Goal: Task Accomplishment & Management: Manage account settings

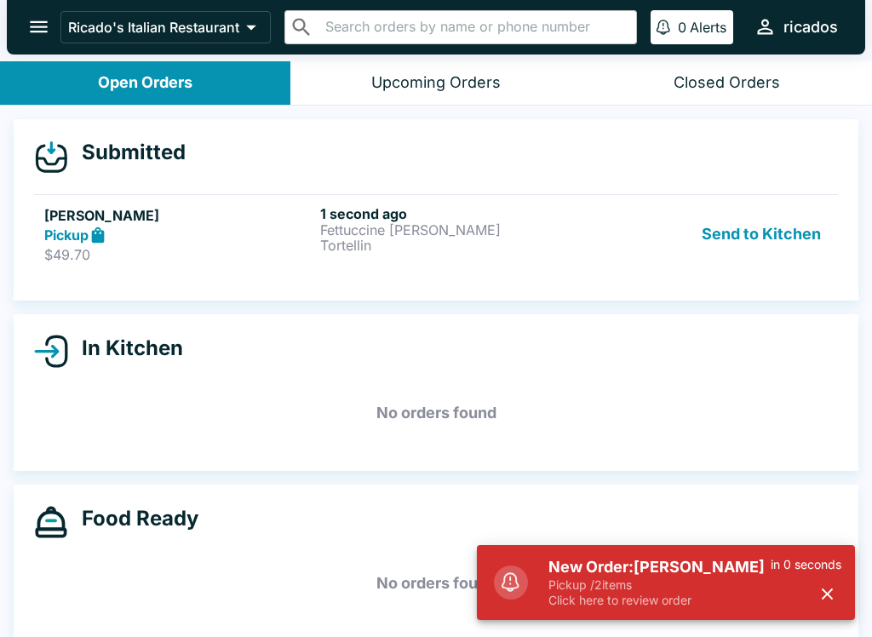
click at [737, 246] on button "Send to Kitchen" at bounding box center [761, 234] width 133 height 59
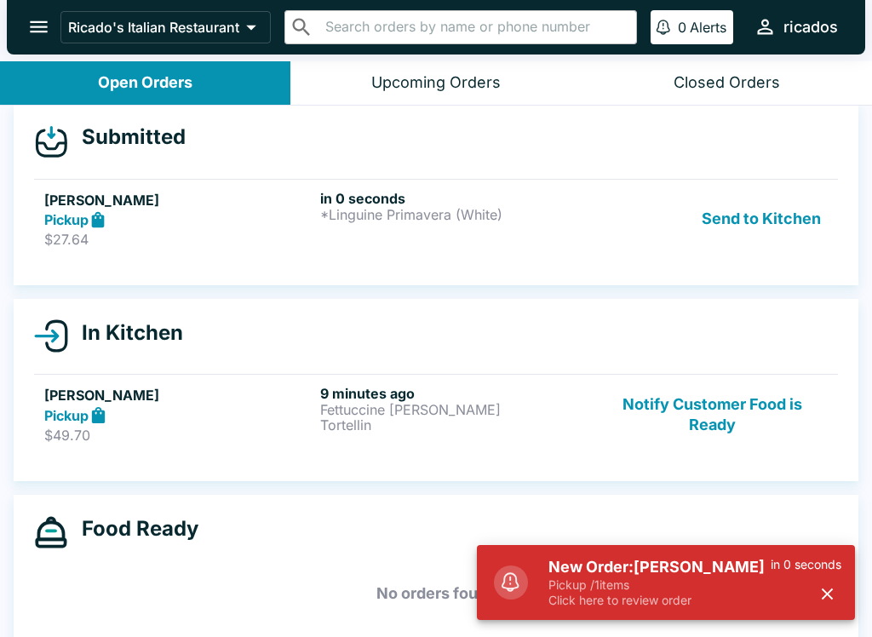
click at [749, 233] on button "Send to Kitchen" at bounding box center [761, 219] width 133 height 59
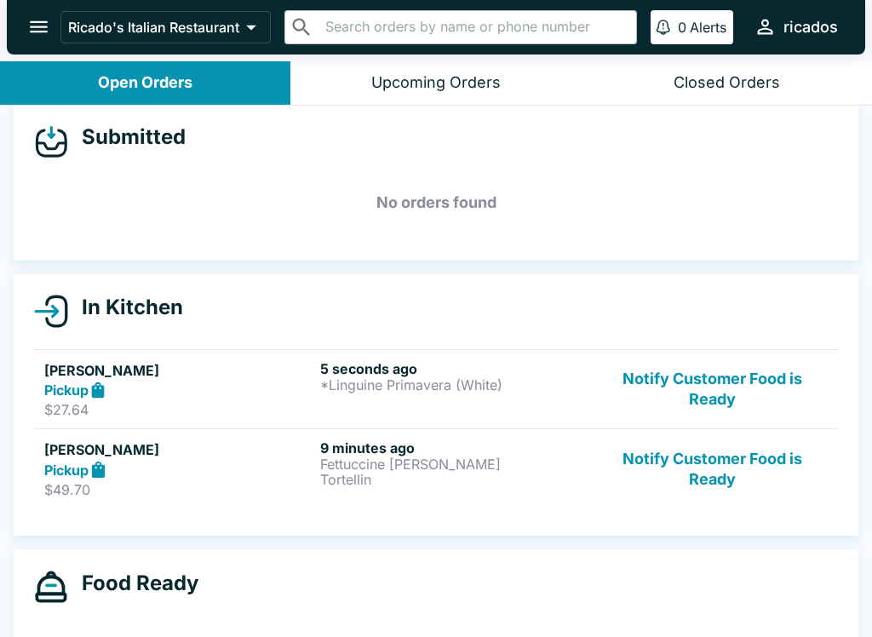
click at [471, 362] on h6 "5 seconds ago" at bounding box center [454, 368] width 269 height 17
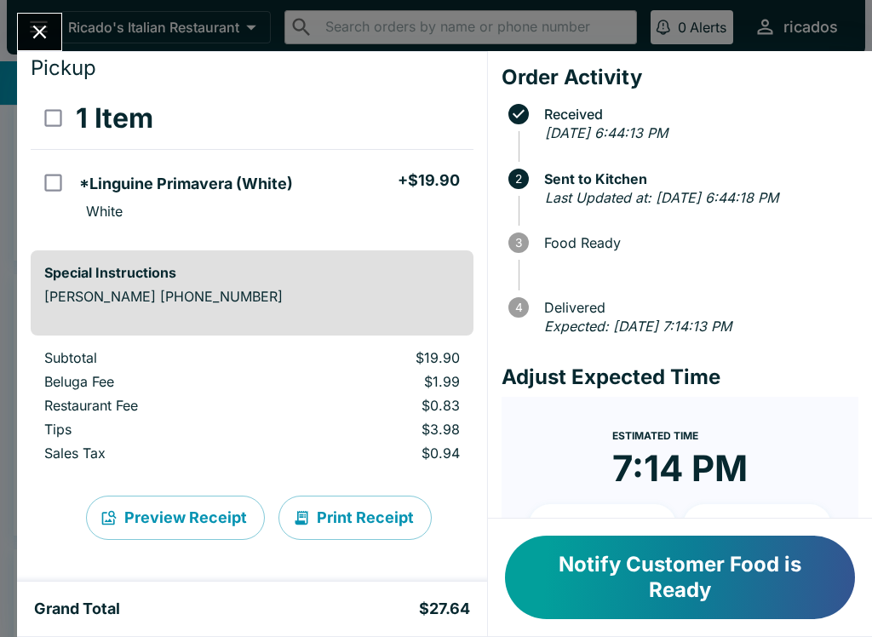
scroll to position [49, 0]
click at [361, 523] on button "Print Receipt" at bounding box center [355, 518] width 153 height 44
click at [42, 32] on icon "Close" at bounding box center [39, 31] width 23 height 23
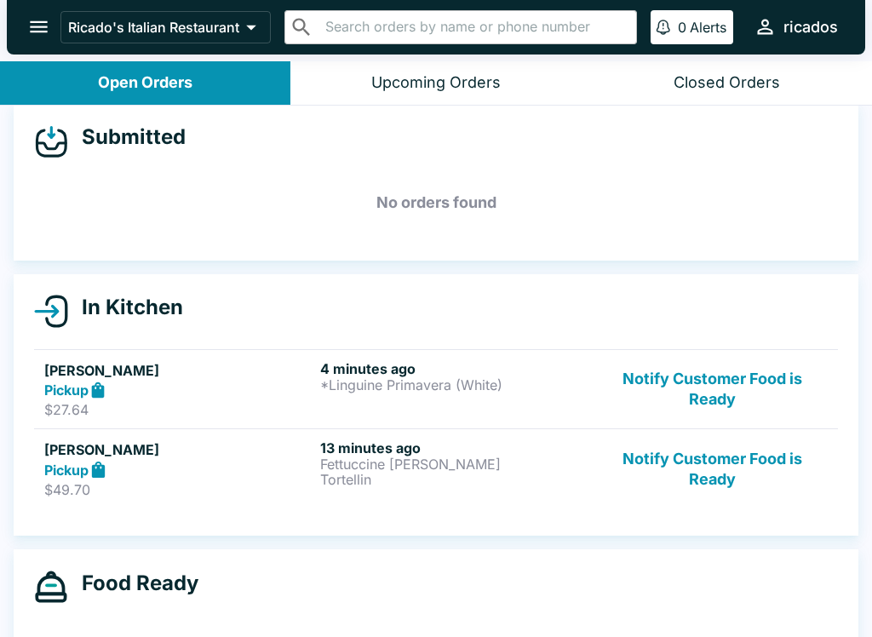
click at [710, 461] on button "Notify Customer Food is Ready" at bounding box center [712, 469] width 231 height 59
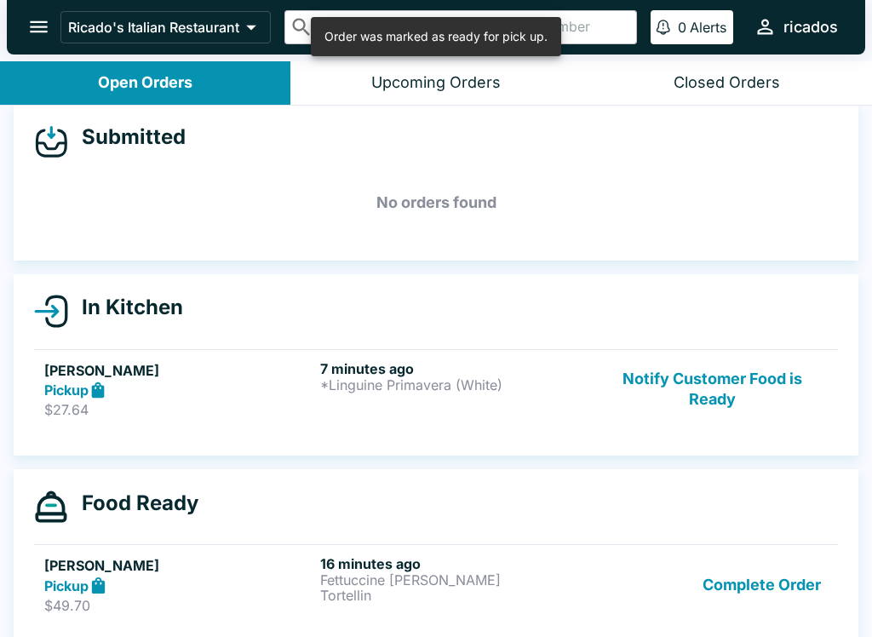
click at [711, 379] on button "Notify Customer Food is Ready" at bounding box center [712, 389] width 231 height 59
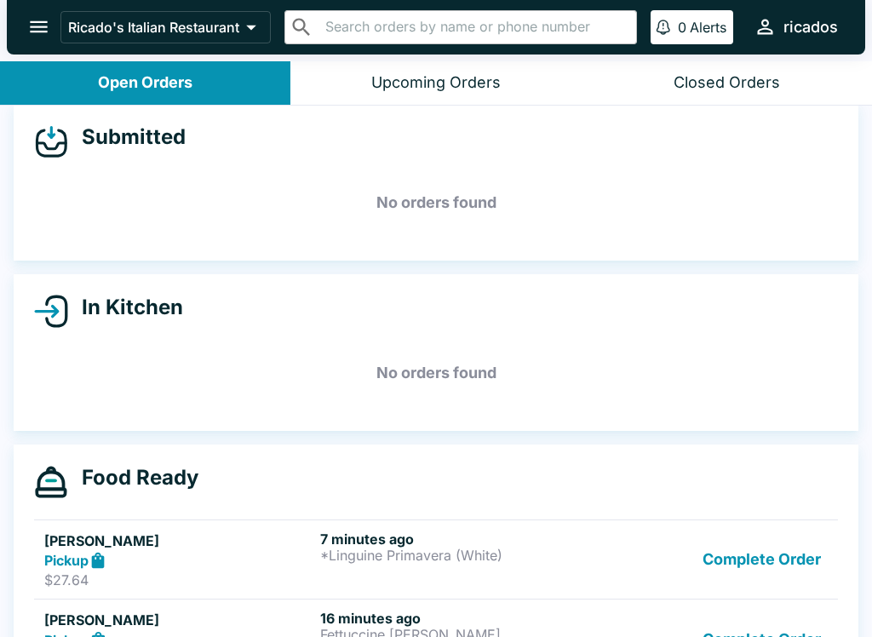
click at [510, 564] on div "7 minutes ago *Linguine Primavera (White)" at bounding box center [454, 560] width 269 height 59
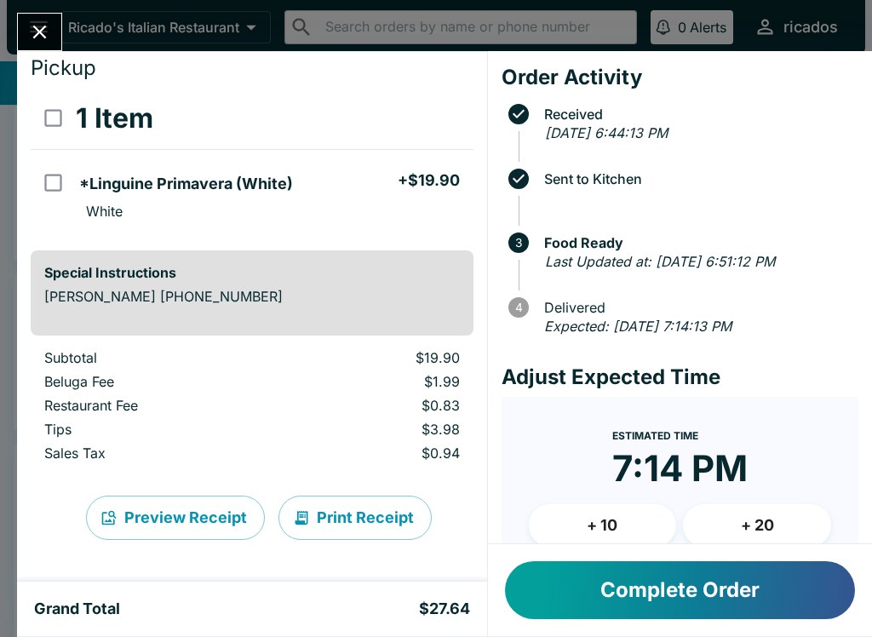
scroll to position [49, 0]
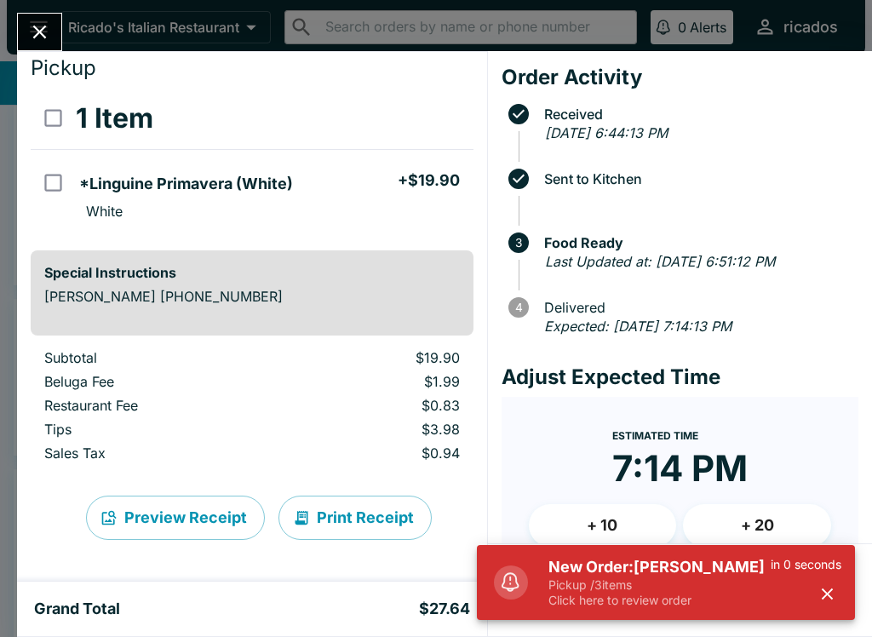
click at [46, 20] on button "Close" at bounding box center [39, 32] width 43 height 37
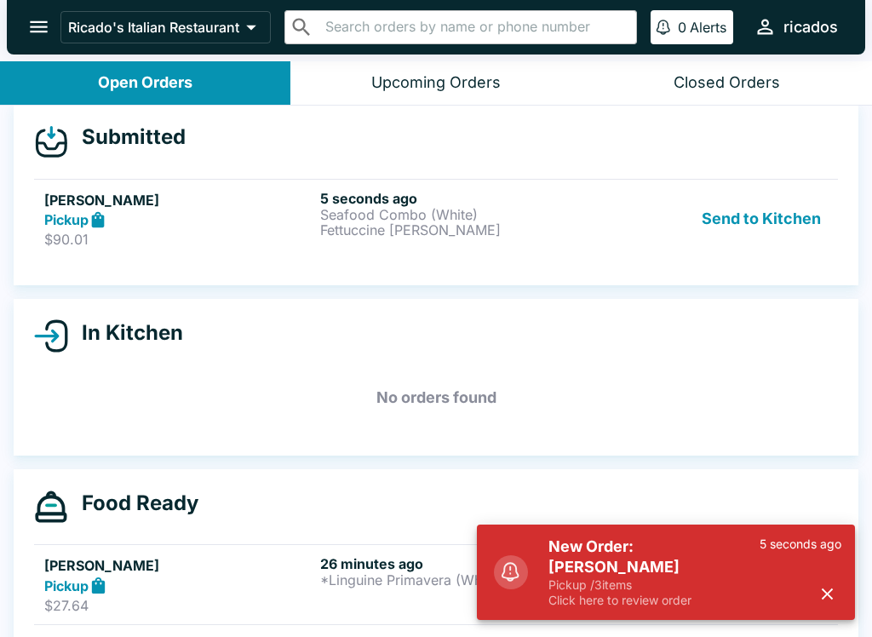
click at [775, 218] on button "Send to Kitchen" at bounding box center [761, 219] width 133 height 59
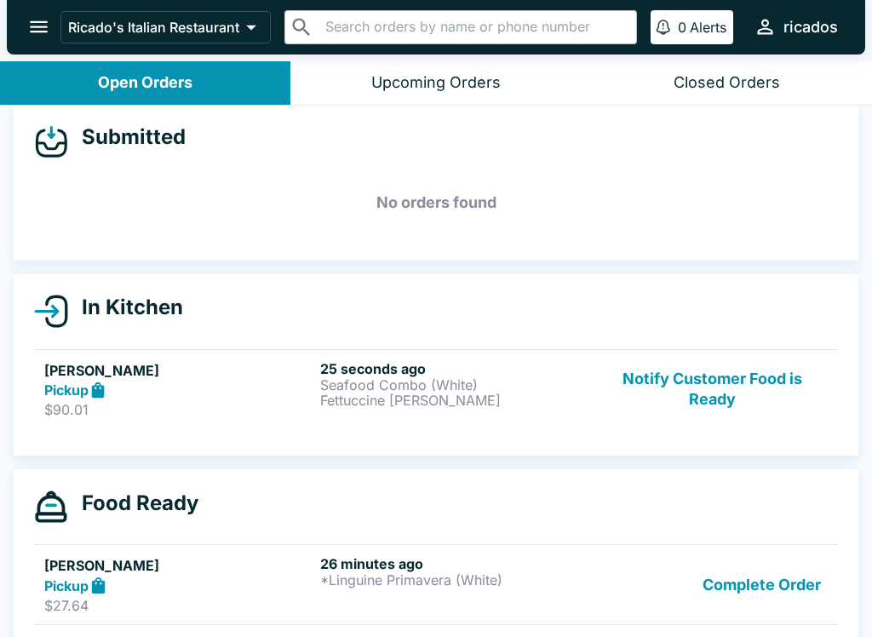
scroll to position [16, 0]
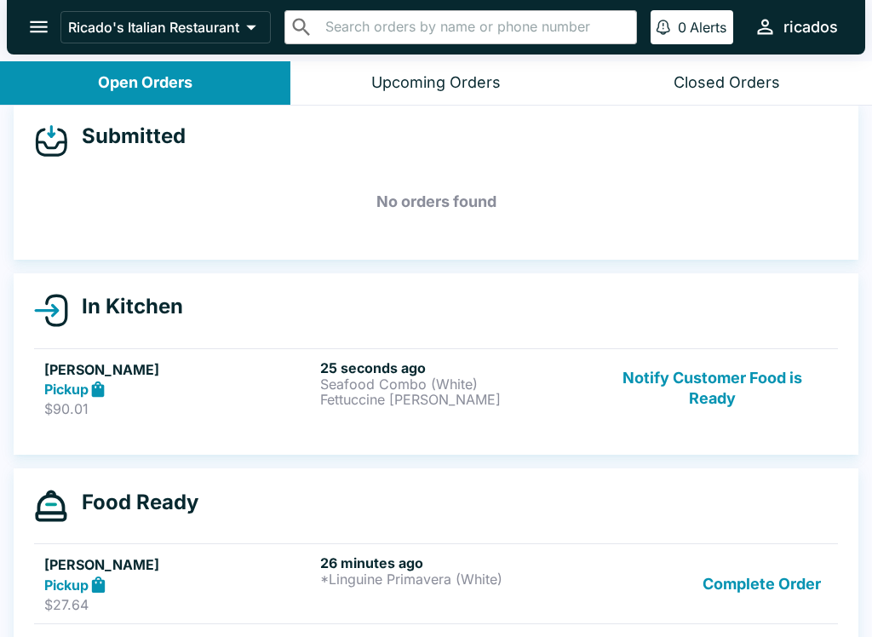
click at [469, 401] on p "Fettuccine [PERSON_NAME]" at bounding box center [454, 399] width 269 height 15
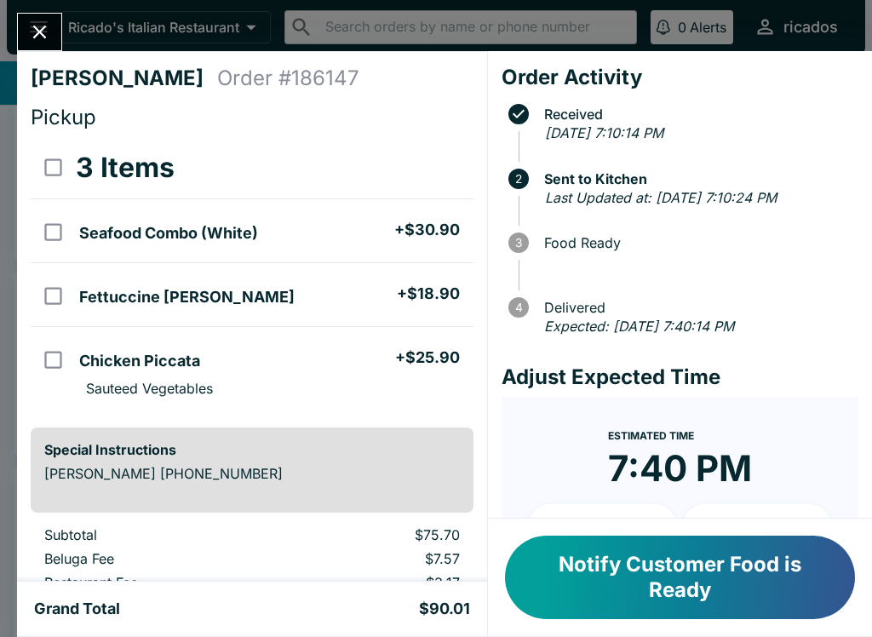
click at [60, 19] on div at bounding box center [39, 32] width 45 height 38
click at [32, 32] on icon "Close" at bounding box center [39, 31] width 23 height 23
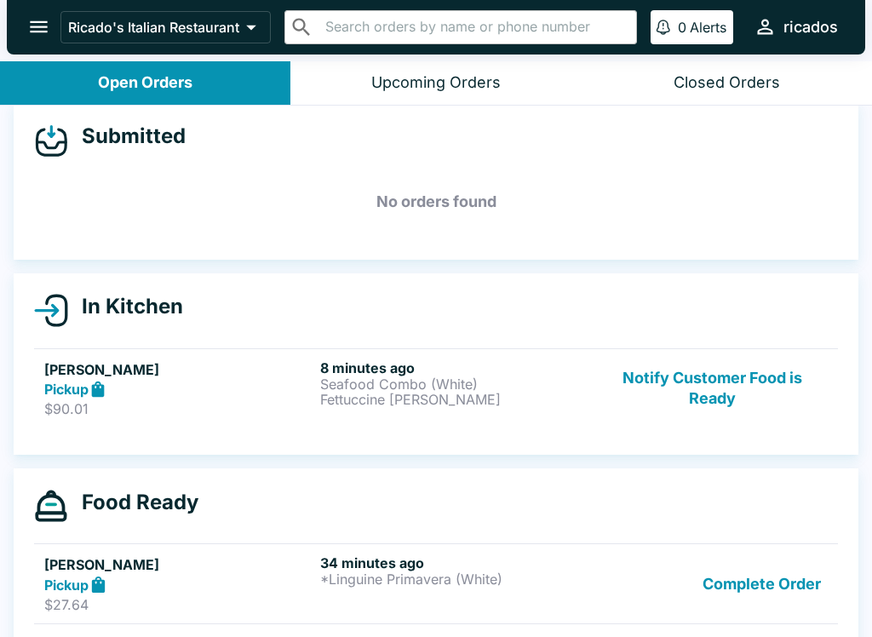
click at [751, 580] on button "Complete Order" at bounding box center [762, 584] width 132 height 59
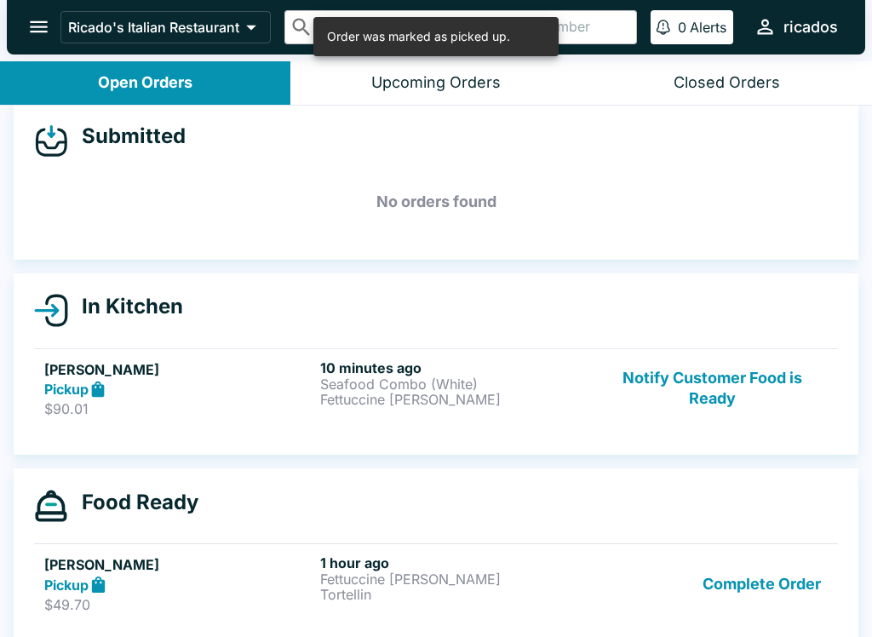
click at [734, 377] on button "Notify Customer Food is Ready" at bounding box center [712, 388] width 231 height 59
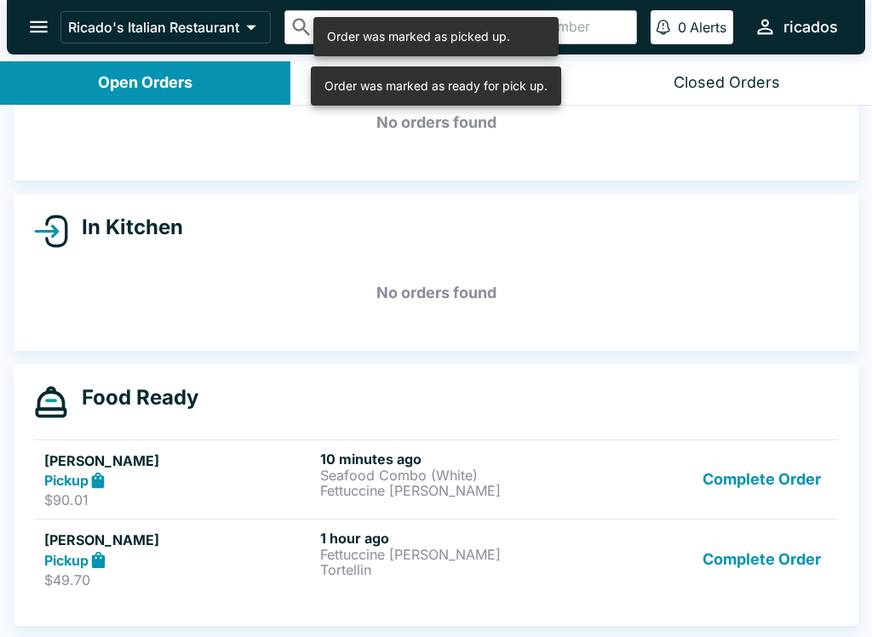
scroll to position [95, 0]
click at [771, 558] on button "Complete Order" at bounding box center [762, 559] width 132 height 59
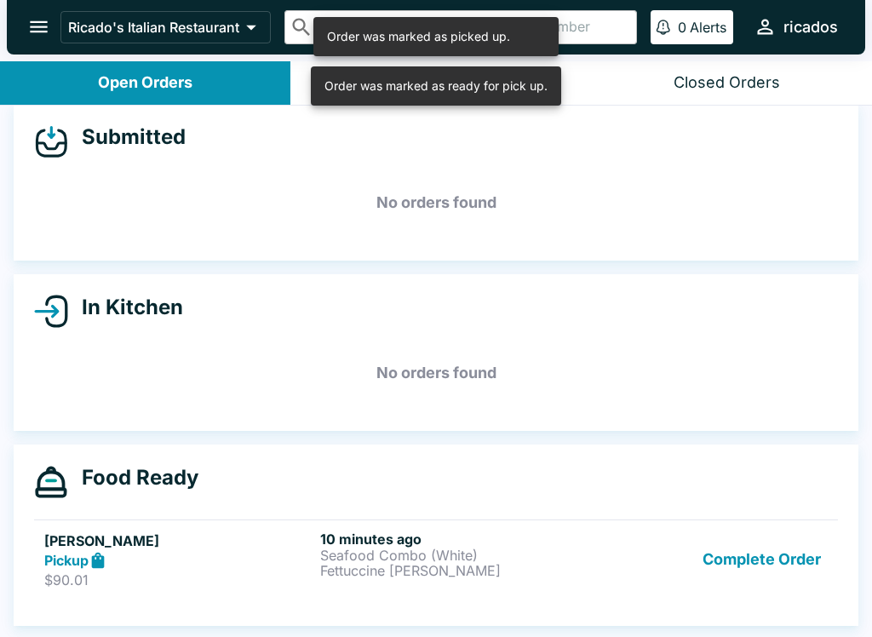
scroll to position [15, 0]
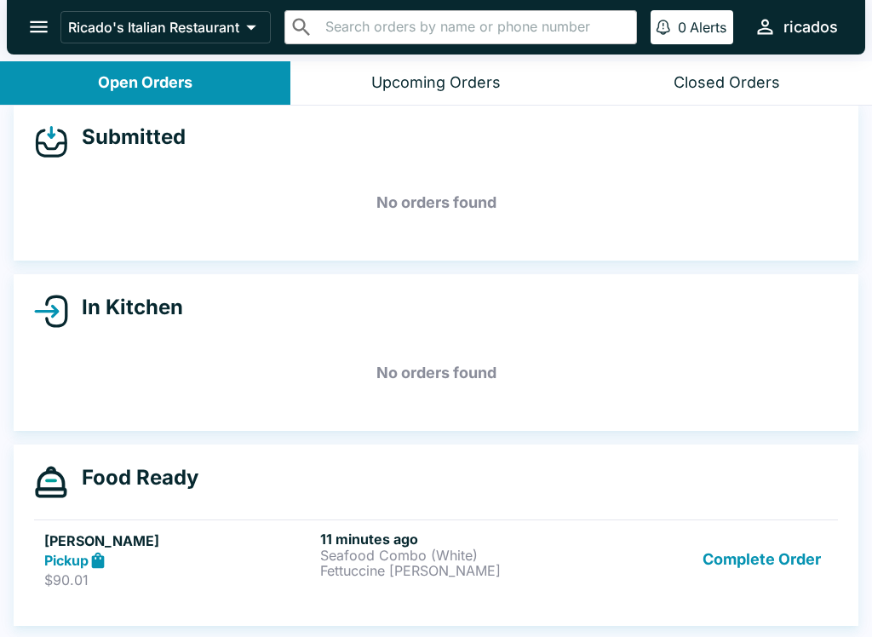
click at [803, 560] on button "Complete Order" at bounding box center [762, 560] width 132 height 59
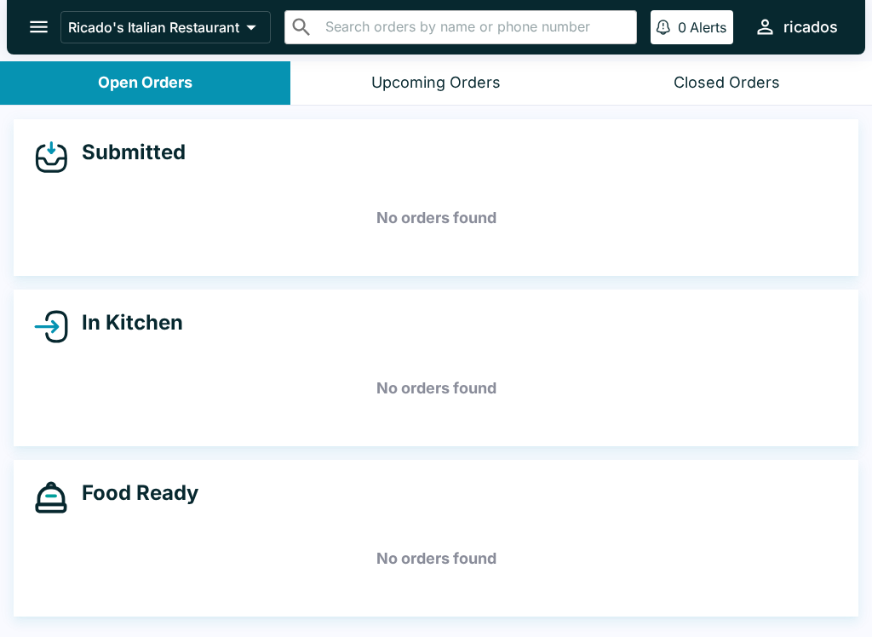
scroll to position [0, 0]
